Goal: Information Seeking & Learning: Check status

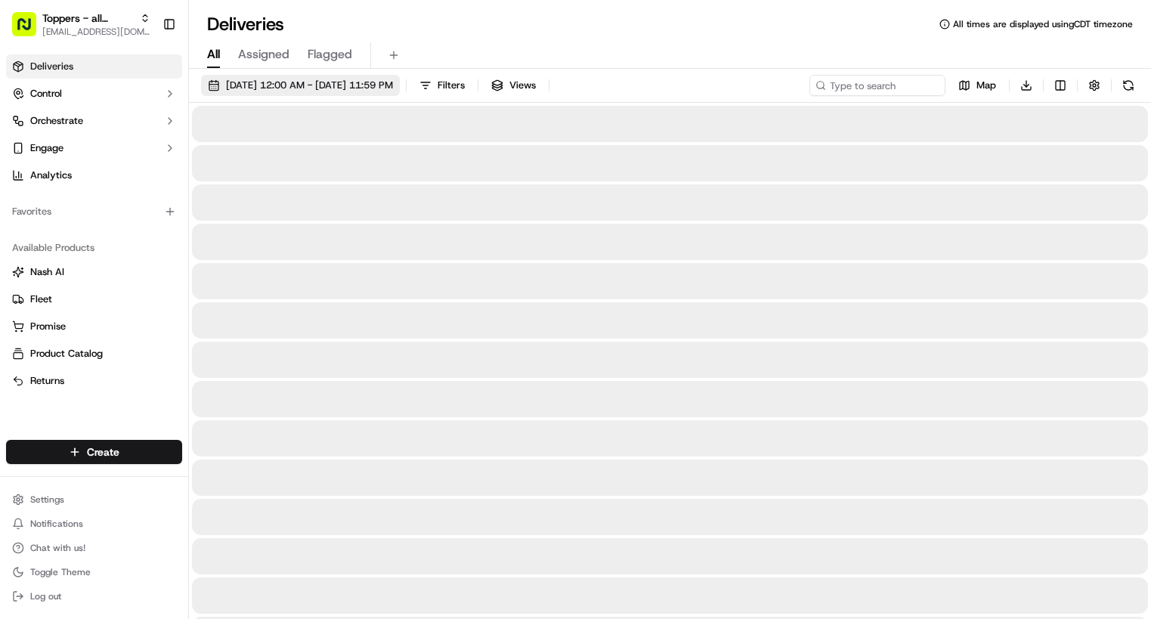
click at [385, 82] on span "[DATE] 12:00 AM - [DATE] 11:59 PM" at bounding box center [309, 86] width 167 height 14
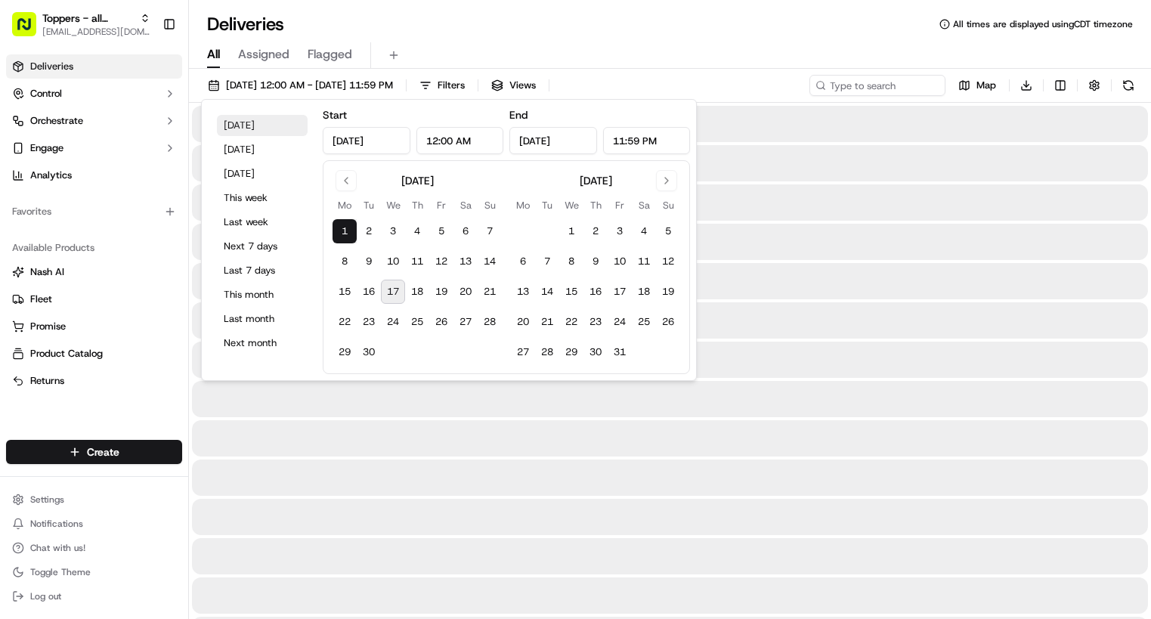
click at [246, 129] on button "[DATE]" at bounding box center [262, 125] width 91 height 21
type input "[DATE]"
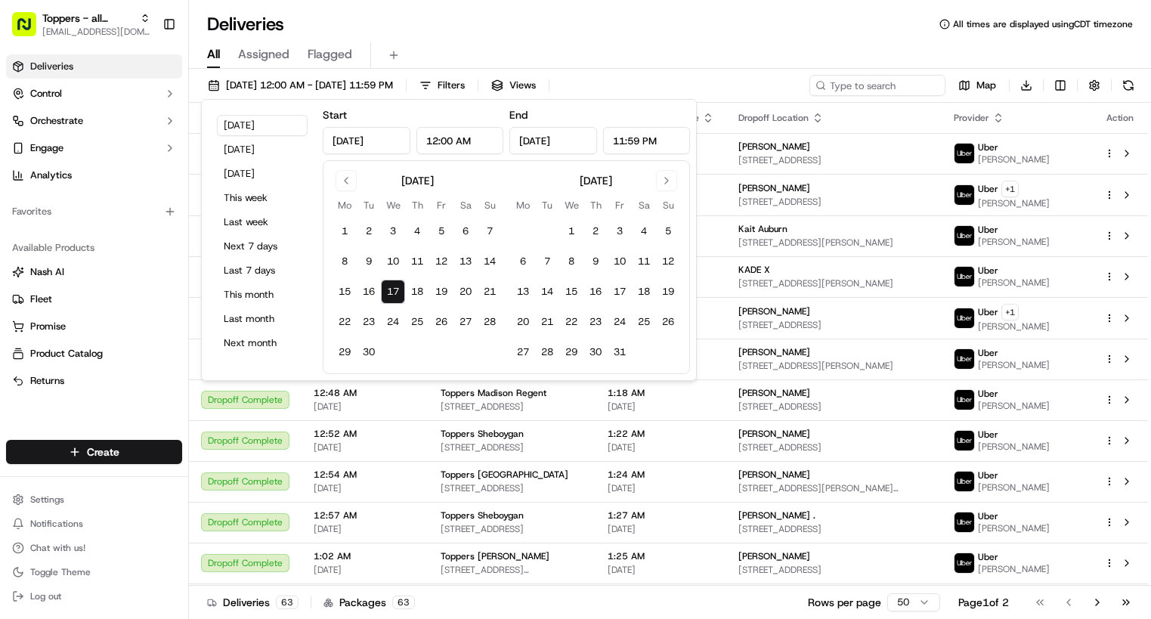
click at [721, 33] on div "Deliveries All times are displayed using CDT timezone" at bounding box center [670, 24] width 962 height 24
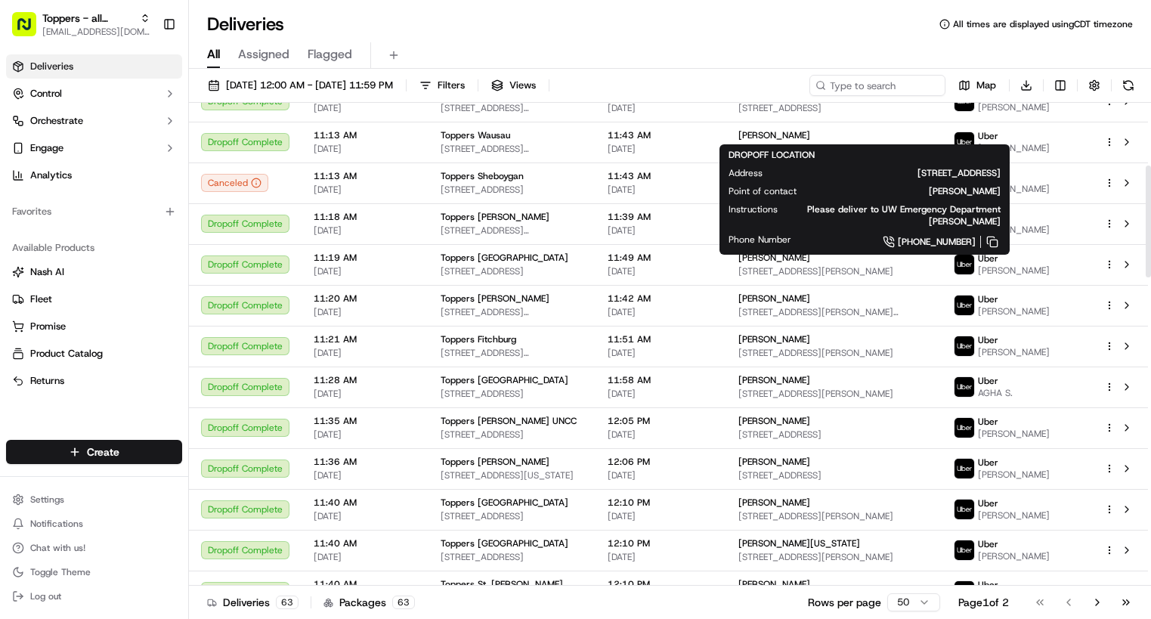
scroll to position [1606, 0]
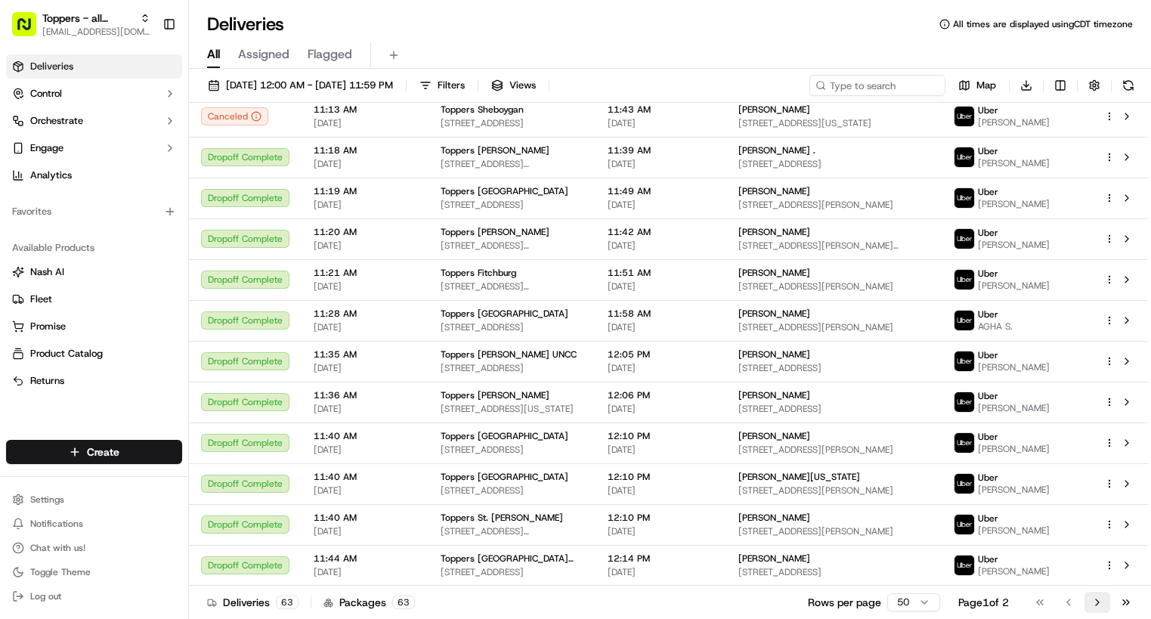
click at [1091, 608] on button "Go to next page" at bounding box center [1097, 602] width 26 height 21
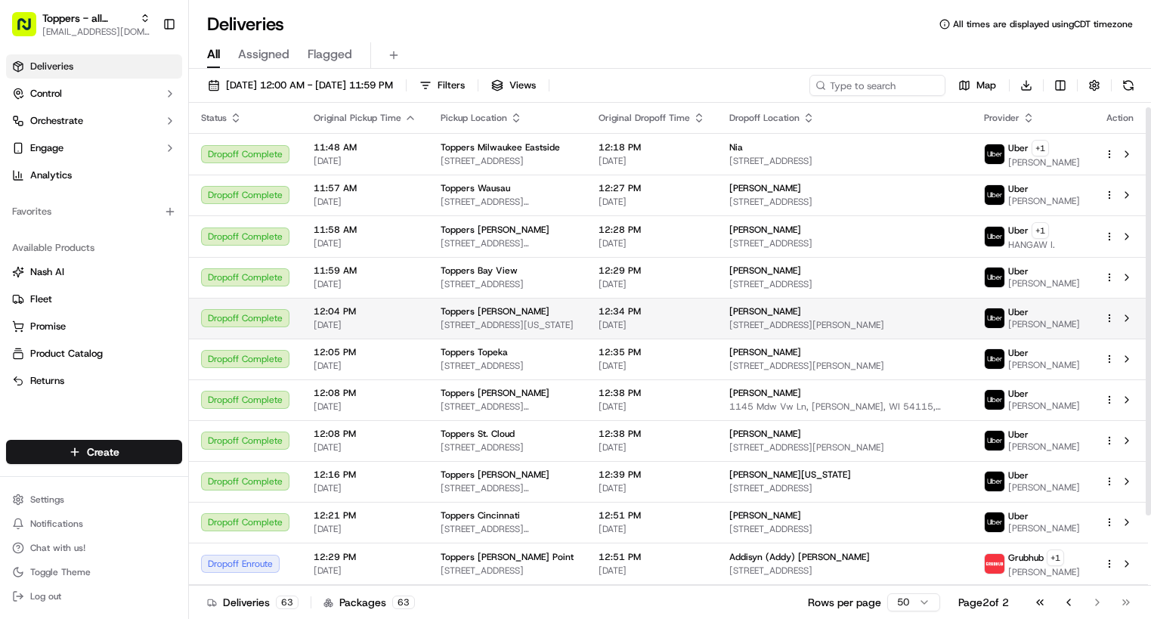
scroll to position [88, 0]
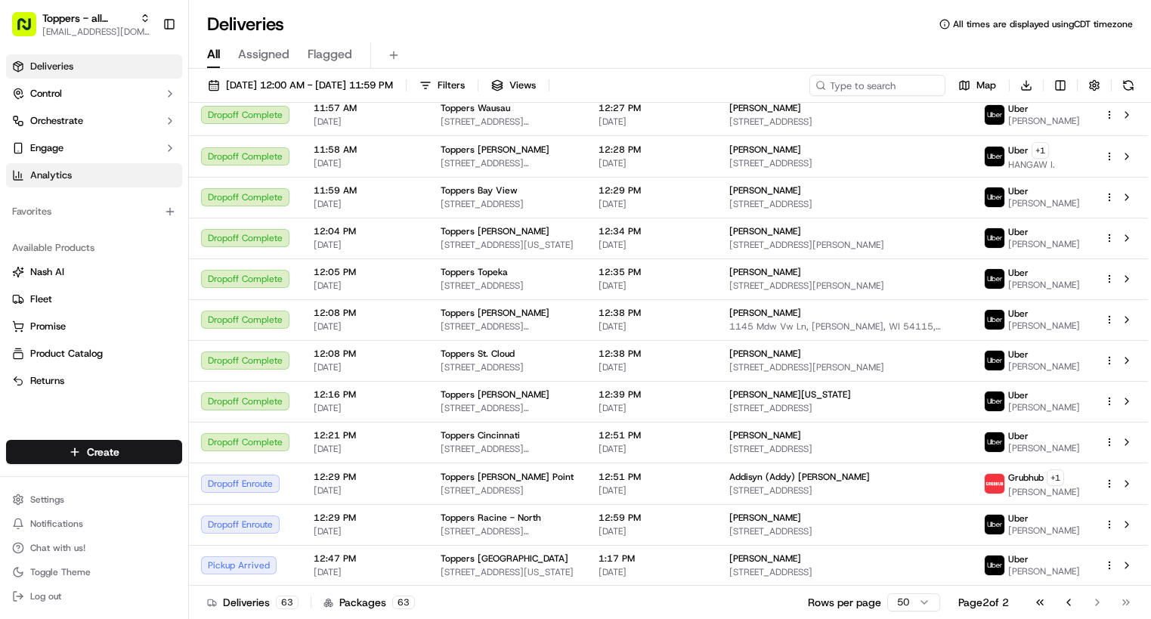
click at [68, 177] on span "Analytics" at bounding box center [51, 176] width 42 height 14
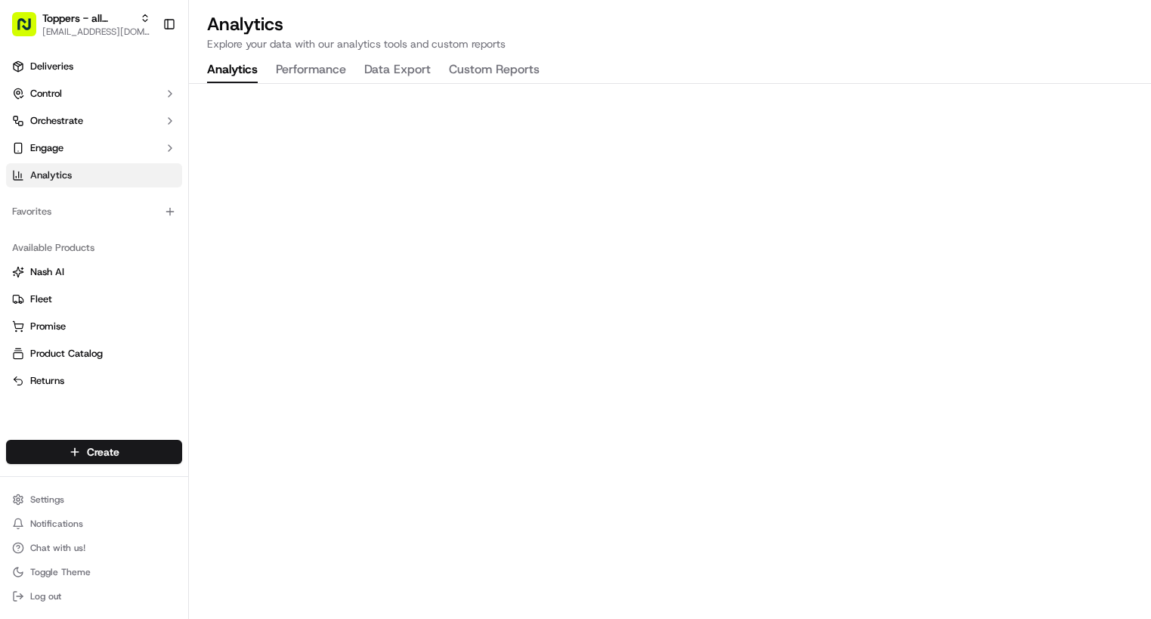
click at [113, 31] on span "[EMAIL_ADDRESS][DOMAIN_NAME]" at bounding box center [96, 32] width 108 height 12
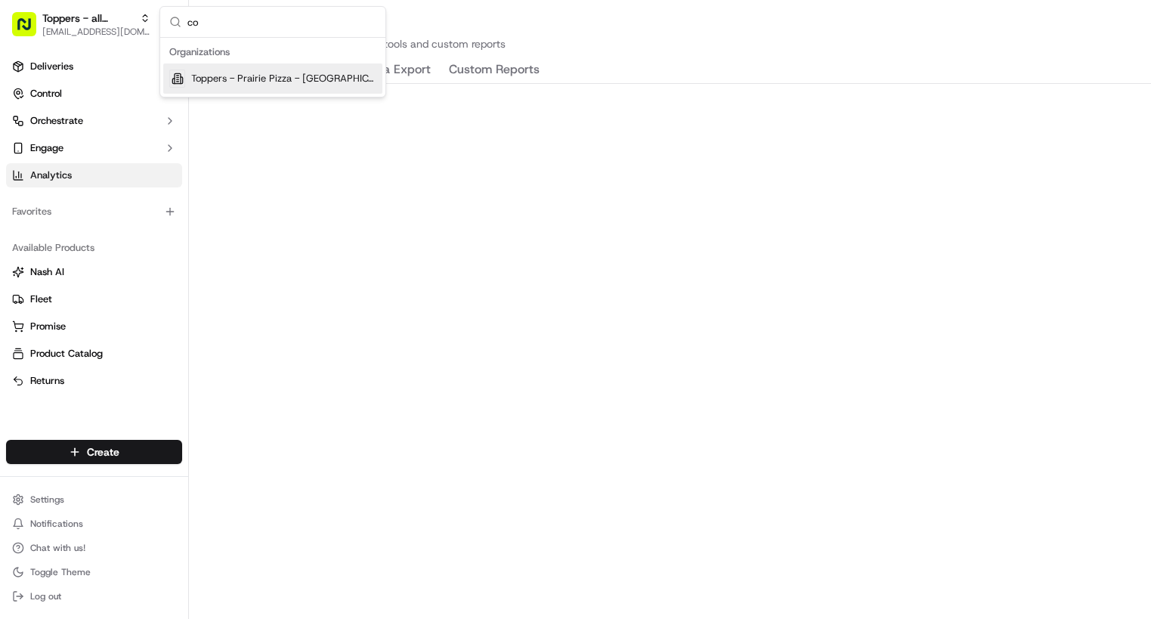
type input "c"
type input "peop"
click at [288, 89] on div "Toppers - Pizza People, LLC" at bounding box center [272, 78] width 219 height 30
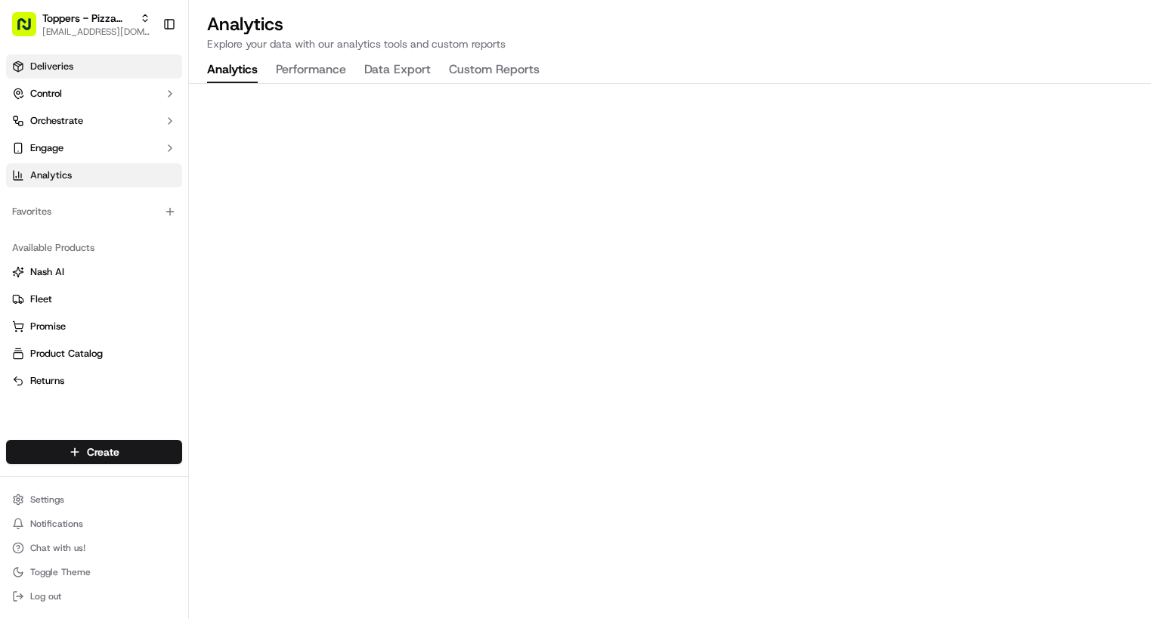
click at [83, 59] on link "Deliveries" at bounding box center [94, 66] width 176 height 24
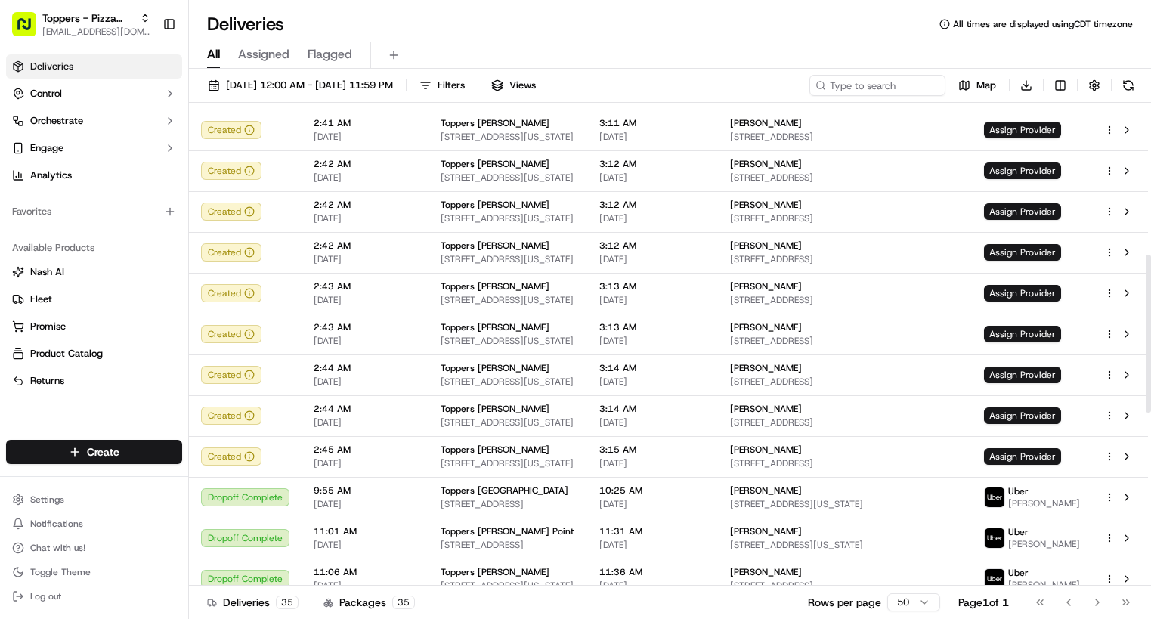
scroll to position [995, 0]
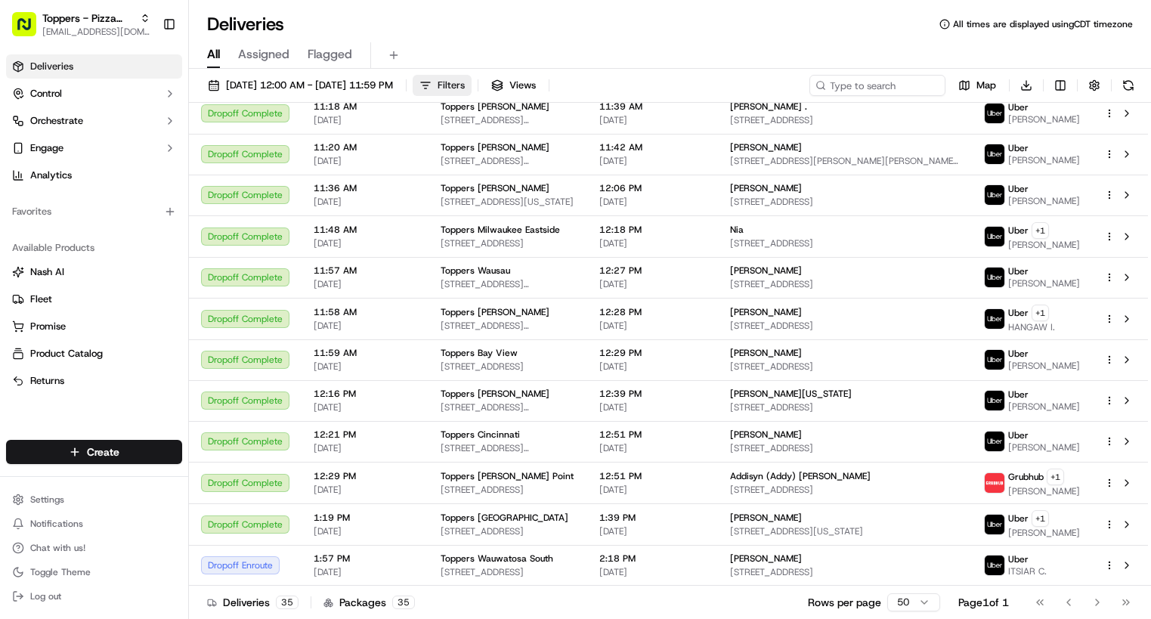
click at [465, 80] on span "Filters" at bounding box center [451, 86] width 27 height 14
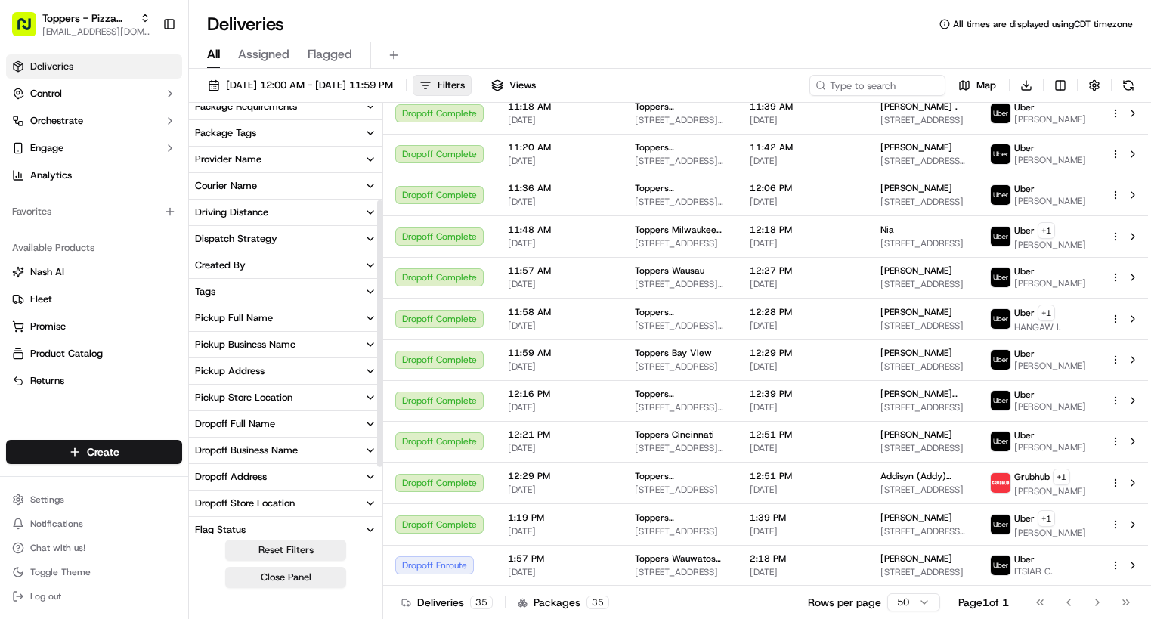
scroll to position [151, 0]
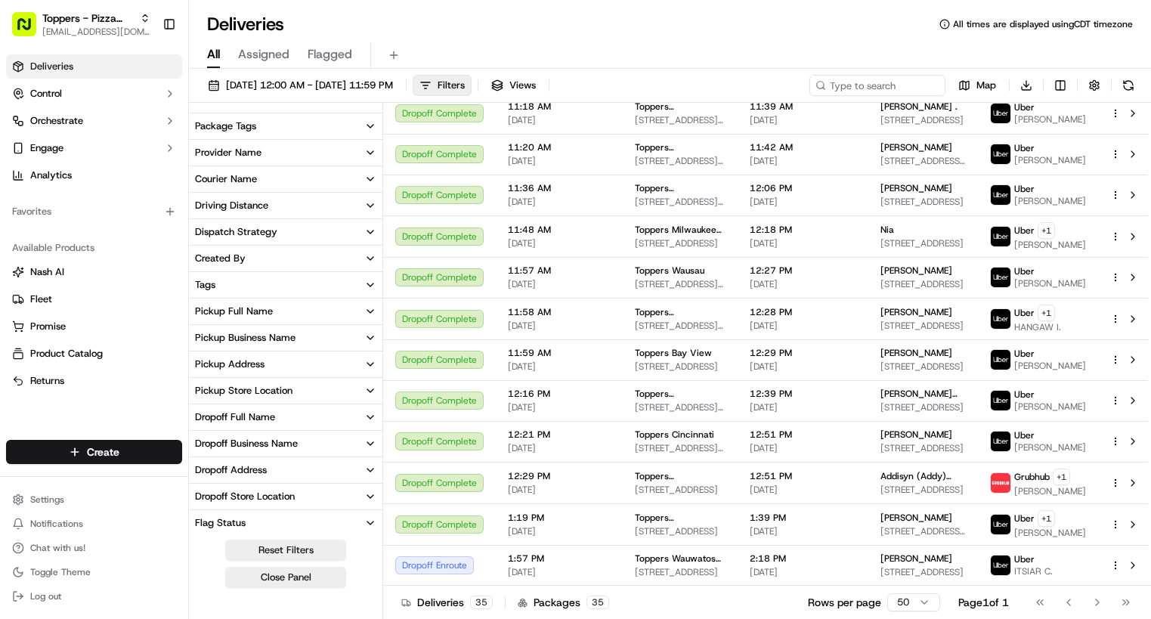
click at [333, 341] on button "Pickup Business Name" at bounding box center [285, 338] width 193 height 26
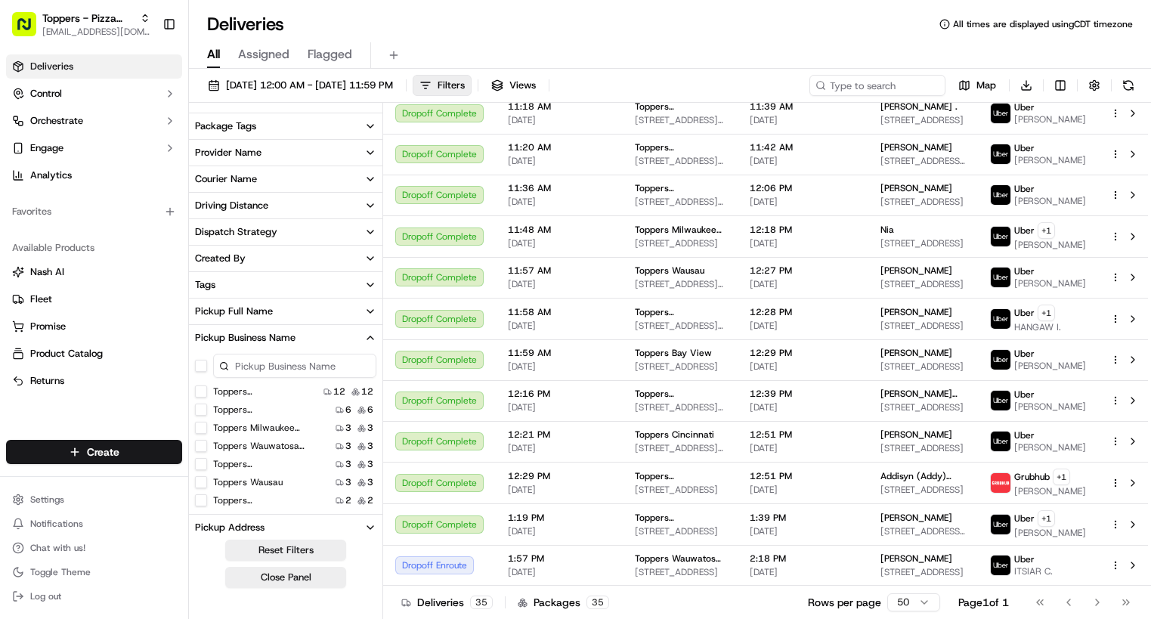
click at [203, 466] on Indianapolis "Toppers [GEOGRAPHIC_DATA]" at bounding box center [201, 464] width 12 height 12
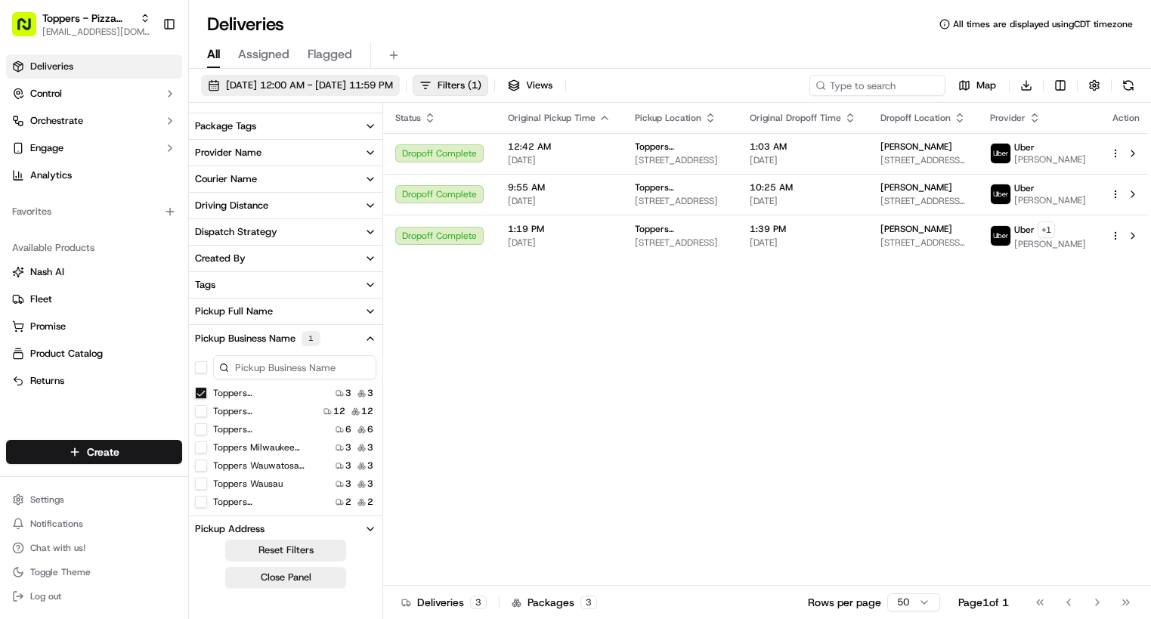
click at [393, 88] on span "[DATE] 12:00 AM - [DATE] 11:59 PM" at bounding box center [309, 86] width 167 height 14
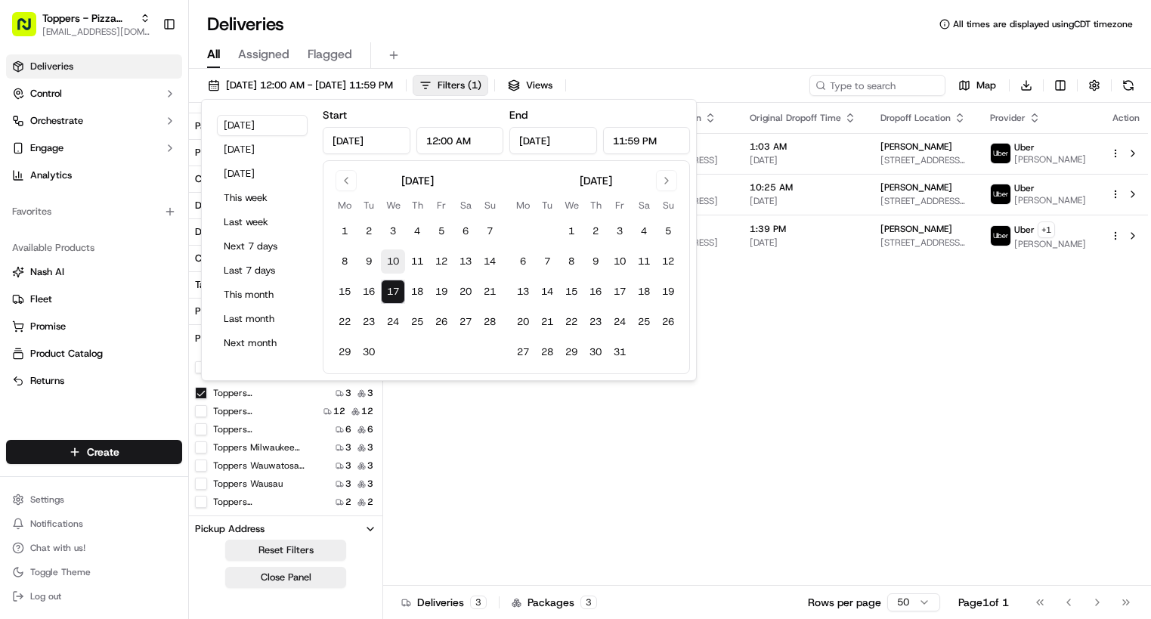
click at [388, 260] on button "10" at bounding box center [393, 261] width 24 height 24
type input "[DATE]"
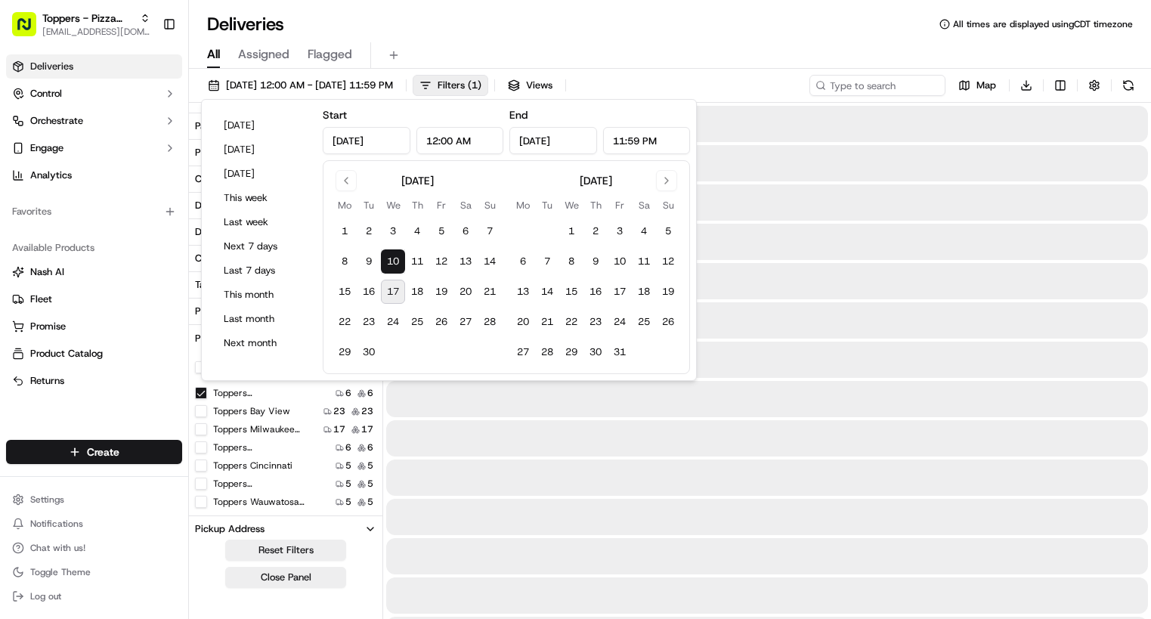
click at [392, 290] on button "17" at bounding box center [393, 292] width 24 height 24
type input "[DATE]"
click at [742, 82] on div "[DATE] 12:00 AM - [DATE] 11:59 PM Filters ( 1 ) Views Map Download" at bounding box center [670, 89] width 962 height 28
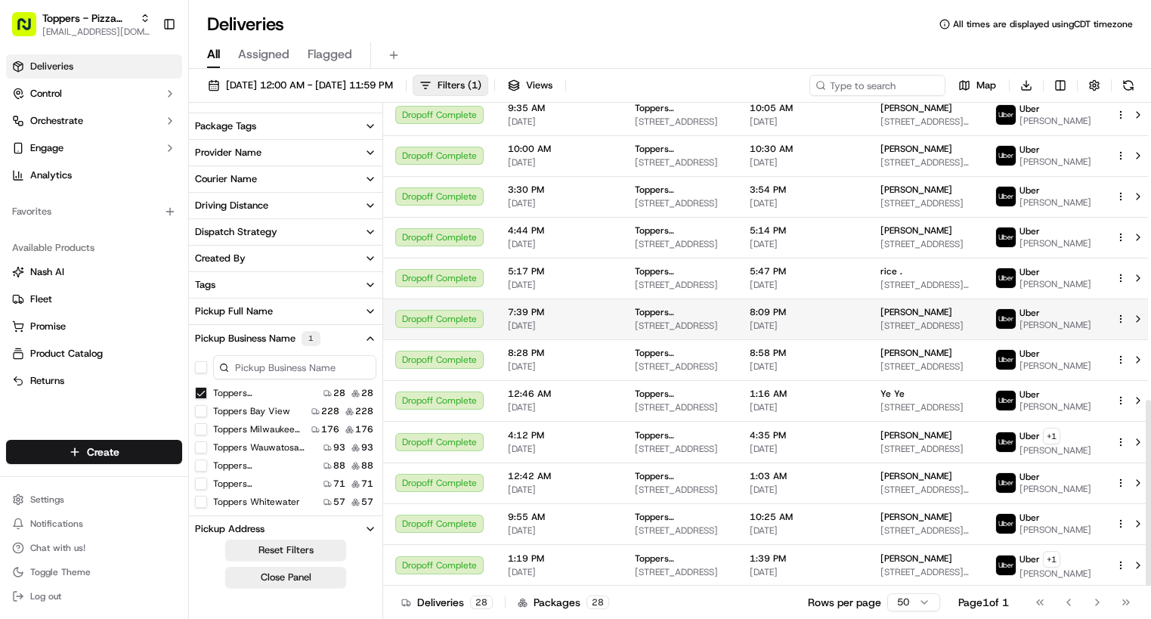
scroll to position [771, 0]
